Goal: Task Accomplishment & Management: Use online tool/utility

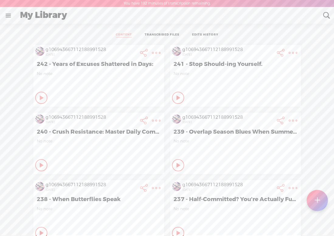
click at [316, 197] on t at bounding box center [317, 200] width 5 height 13
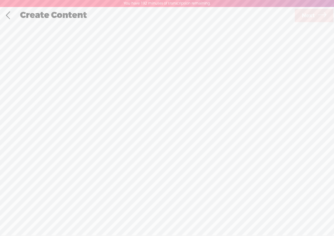
scroll to position [0, 0]
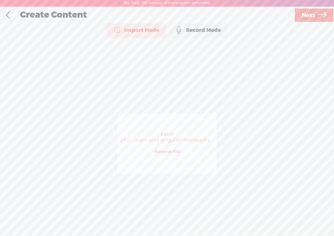
click at [313, 13] on span "Next" at bounding box center [307, 15] width 13 height 15
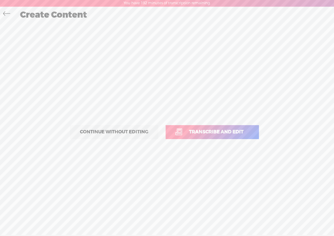
click at [219, 133] on span "Transcribe and edit" at bounding box center [215, 131] width 67 height 7
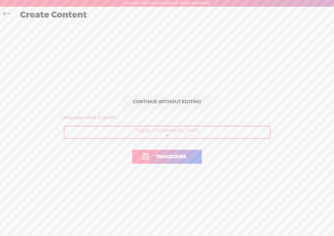
click at [179, 159] on span "Transcribe" at bounding box center [170, 156] width 43 height 7
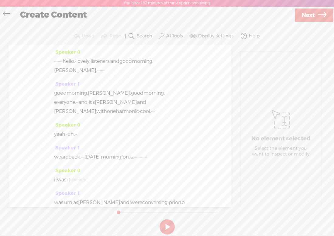
drag, startPoint x: 77, startPoint y: 61, endPoint x: 53, endPoint y: 61, distance: 24.9
click at [53, 61] on div "Speaker 0 · · · · · · · hello, · lovely · listeners, and good morning, [PERSON_…" at bounding box center [120, 126] width 223 height 162
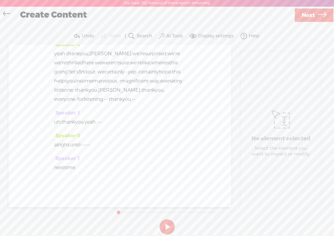
scroll to position [2476, 0]
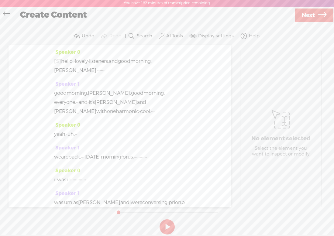
click at [68, 61] on span "hello," at bounding box center [67, 61] width 12 height 9
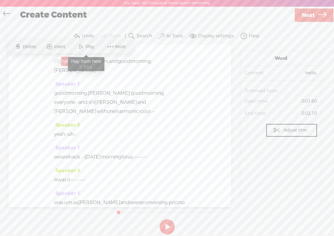
click at [89, 45] on span "Play" at bounding box center [91, 47] width 10 height 6
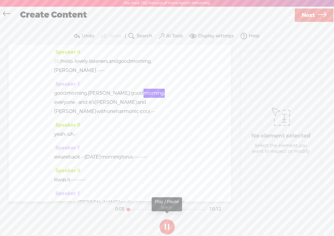
click at [166, 224] on button at bounding box center [166, 226] width 15 height 15
drag, startPoint x: 70, startPoint y: 70, endPoint x: 90, endPoint y: 70, distance: 20.0
click at [90, 70] on div "[S] · · · · · · · hello, · lovely · listeners, and good morning, [PERSON_NAME].…" at bounding box center [119, 66] width 131 height 18
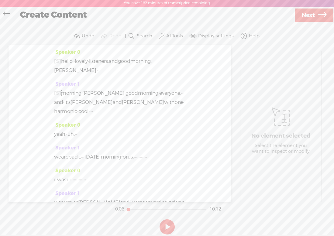
click at [57, 91] on span "[S]" at bounding box center [57, 93] width 7 height 6
click at [60, 74] on span "Restore" at bounding box center [58, 78] width 30 height 11
click at [100, 72] on span "·" at bounding box center [100, 70] width 1 height 9
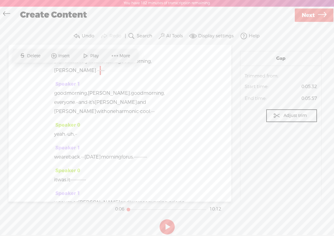
drag, startPoint x: 67, startPoint y: 70, endPoint x: 85, endPoint y: 70, distance: 17.9
click at [85, 70] on div "[S] · · · · · · · hello, · lovely · listeners, and good morning, [PERSON_NAME].…" at bounding box center [119, 66] width 131 height 18
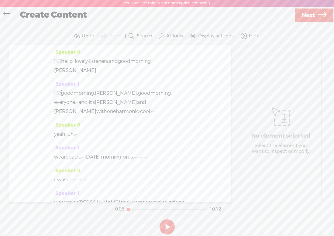
click at [172, 36] on label "AI Tools" at bounding box center [174, 36] width 17 height 6
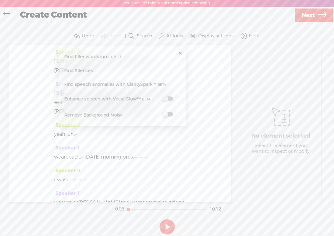
click at [171, 113] on span at bounding box center [167, 114] width 11 height 4
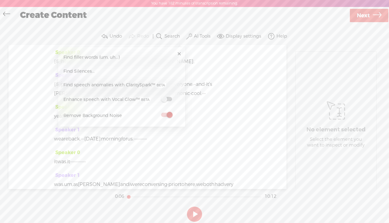
click at [333, 14] on span "Next" at bounding box center [363, 15] width 13 height 15
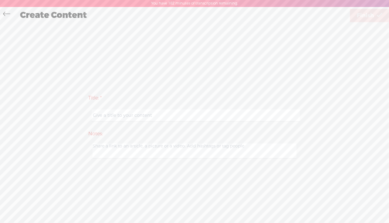
click at [117, 117] on input "text" at bounding box center [196, 116] width 208 height 12
paste input "243 - Frustration Overload? Master the Release,"
drag, startPoint x: 106, startPoint y: 116, endPoint x: 215, endPoint y: 115, distance: 109.0
click at [215, 115] on input "243 - Frustration Overload? Master the Release" at bounding box center [196, 116] width 208 height 12
paste input ", Not Revenge"
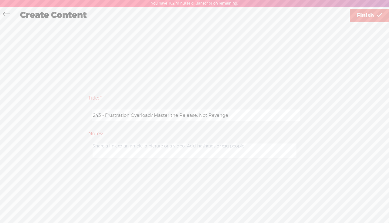
type input "243 - Frustration Overload? Master the Release, Not Revenge"
click at [333, 15] on span "Finish" at bounding box center [365, 15] width 17 height 15
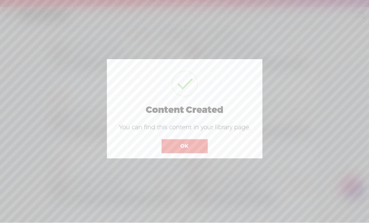
click at [189, 141] on button "OK" at bounding box center [185, 146] width 46 height 14
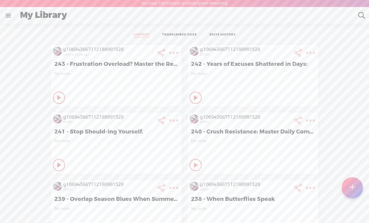
click at [174, 54] on t at bounding box center [173, 53] width 9 height 9
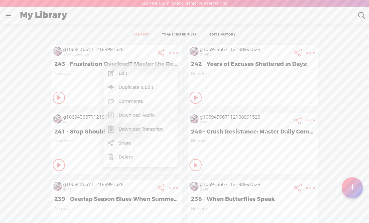
click at [128, 117] on link "Download Audio" at bounding box center [141, 115] width 69 height 14
click at [85, 110] on span "Download .mp3 file" at bounding box center [68, 108] width 53 height 14
